Goal: Task Accomplishment & Management: Complete application form

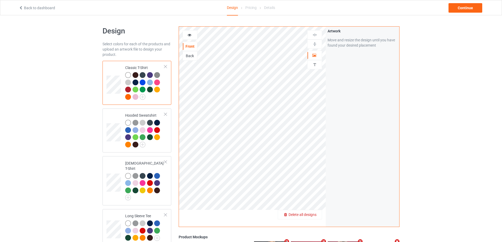
click at [313, 215] on span "Delete all designs" at bounding box center [303, 215] width 28 height 4
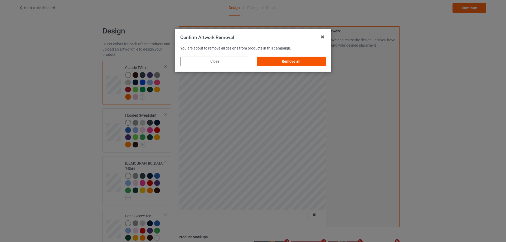
click at [281, 65] on div "Remove all" at bounding box center [291, 61] width 69 height 9
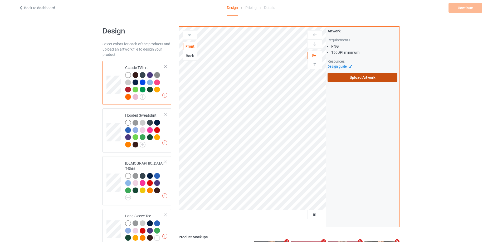
click at [330, 78] on label "Upload Artwork" at bounding box center [363, 77] width 70 height 9
click at [0, 0] on input "Upload Artwork" at bounding box center [0, 0] width 0 height 0
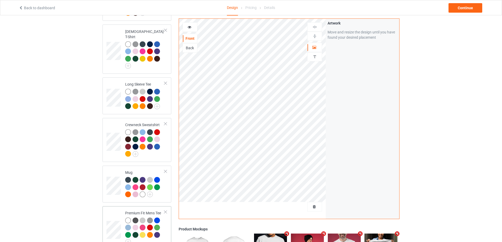
scroll to position [211, 0]
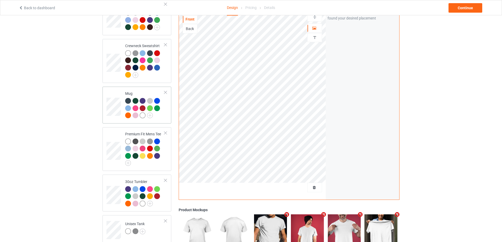
click at [161, 119] on div "Mug" at bounding box center [137, 105] width 69 height 37
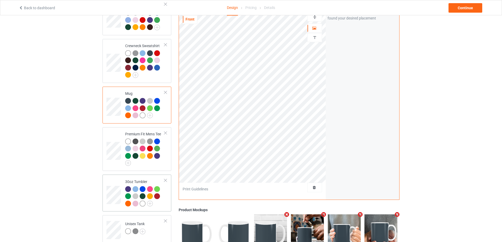
click at [161, 203] on div at bounding box center [144, 197] width 39 height 22
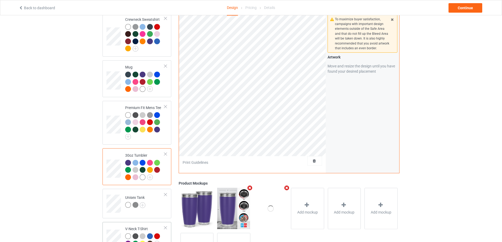
scroll to position [280, 0]
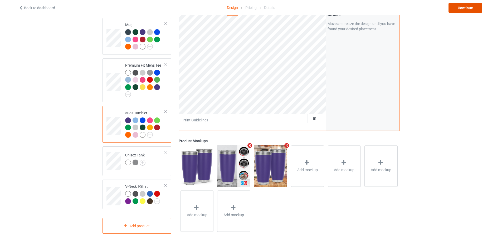
click at [458, 7] on div "Continue" at bounding box center [466, 7] width 34 height 9
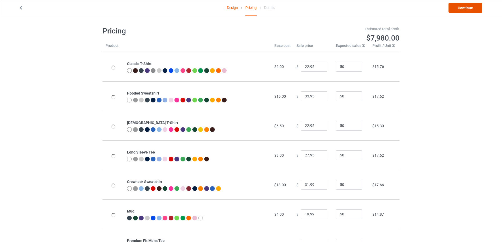
click at [459, 9] on link "Continue" at bounding box center [466, 7] width 34 height 9
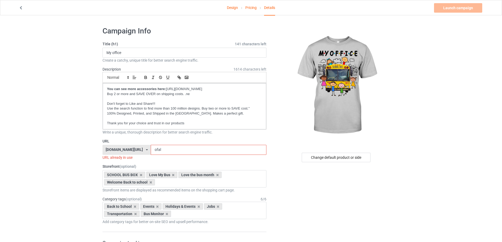
click at [184, 151] on input "ofal" at bounding box center [209, 150] width 116 height 10
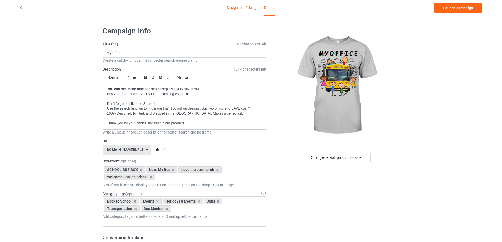
type input "ofthafl"
click at [150, 54] on input "My office" at bounding box center [185, 53] width 164 height 10
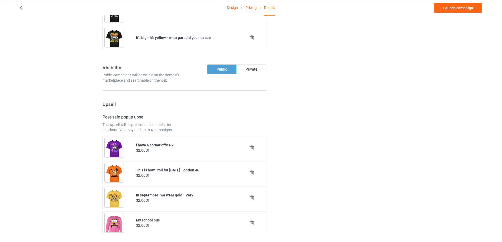
scroll to position [501, 0]
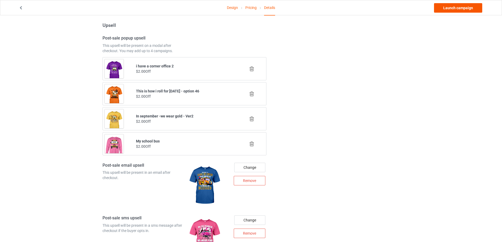
type input "My office - [PERSON_NAME] flat nose"
click at [458, 9] on link "Launch campaign" at bounding box center [458, 7] width 48 height 9
